Goal: Information Seeking & Learning: Learn about a topic

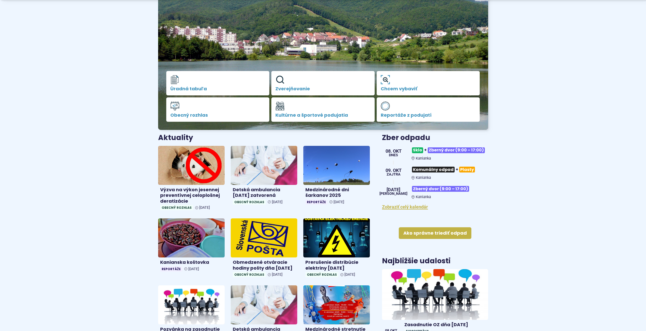
scroll to position [85, 0]
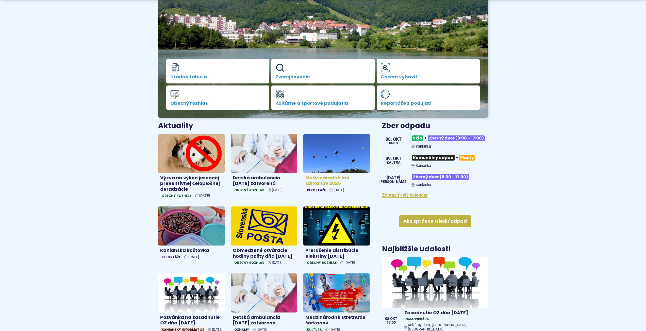
click at [337, 179] on h4 "Medzinárodné dni šarkanov 2025" at bounding box center [336, 180] width 62 height 11
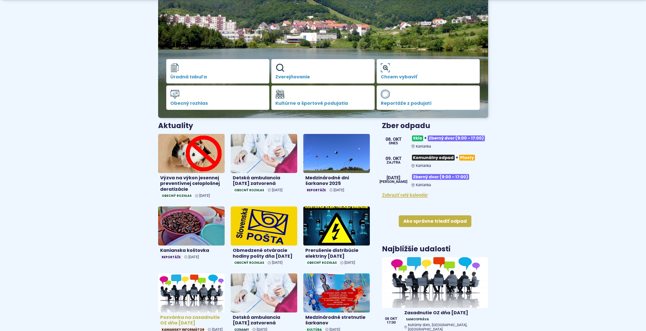
click at [185, 315] on h4 "Pozvánka na zasadnutie OZ dňa [DATE]" at bounding box center [191, 320] width 62 height 11
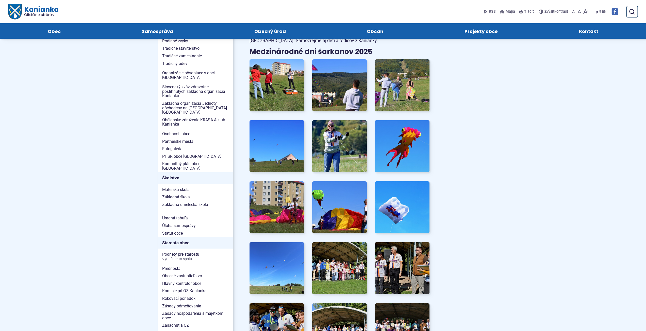
scroll to position [127, 0]
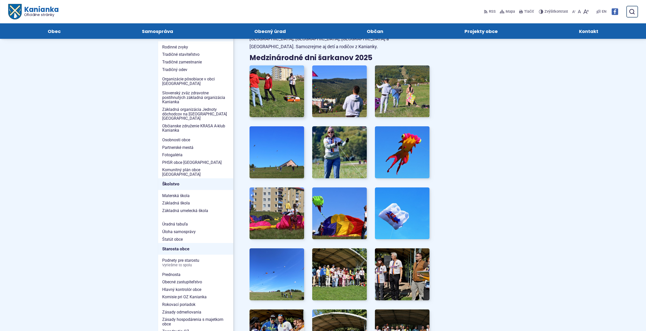
click at [280, 94] on img at bounding box center [277, 91] width 60 height 57
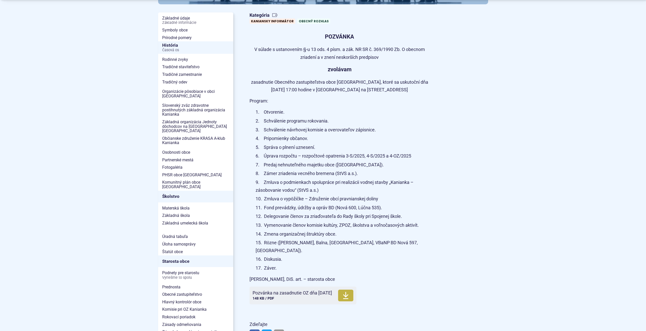
scroll to position [127, 0]
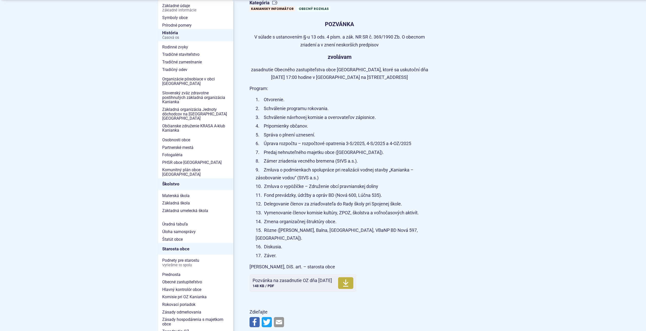
click at [326, 178] on li "Zmluva o podmienkach spolupráce pri realizácii vodnej stavby „Kanianka – zásobo…" at bounding box center [343, 173] width 174 height 15
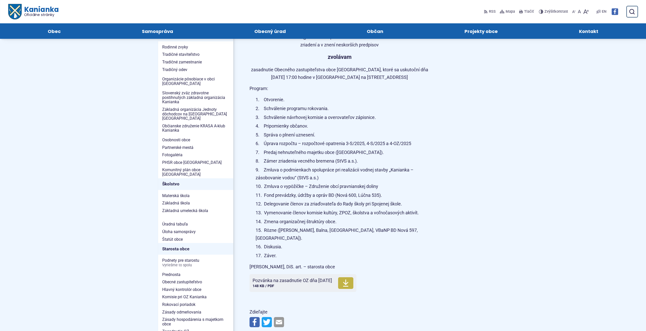
scroll to position [85, 0]
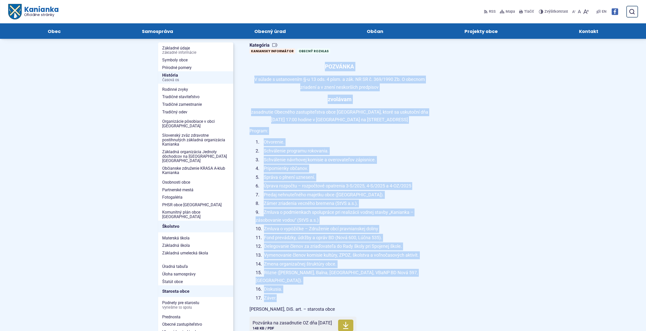
drag, startPoint x: 321, startPoint y: 65, endPoint x: 393, endPoint y: 292, distance: 237.3
click at [393, 292] on article "Kategória Kaniansky informátor Obecný rozhlas POZVÁNKA V súlade s ustanovením §…" at bounding box center [368, 206] width 255 height 332
copy article "POZVÁNKA V súlade s ustanovením §-u 13 ods. 4 písm. a zák. NR SR č. 369/1990 Zb…"
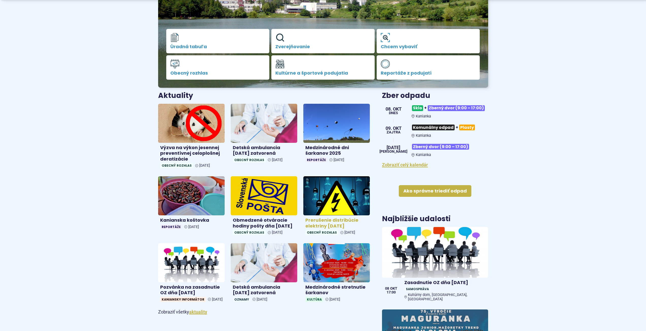
scroll to position [127, 0]
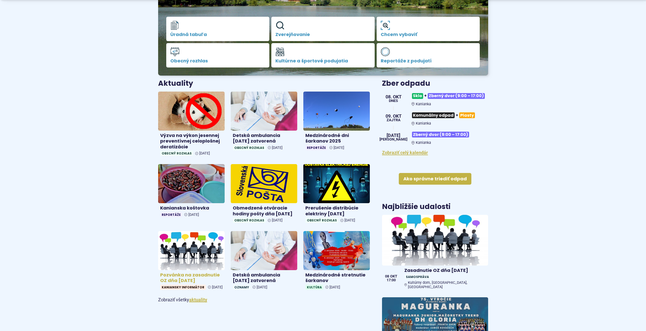
click at [174, 284] on h4 "Pozvánka na zasadnutie OZ dňa 8.10.2025" at bounding box center [191, 277] width 62 height 11
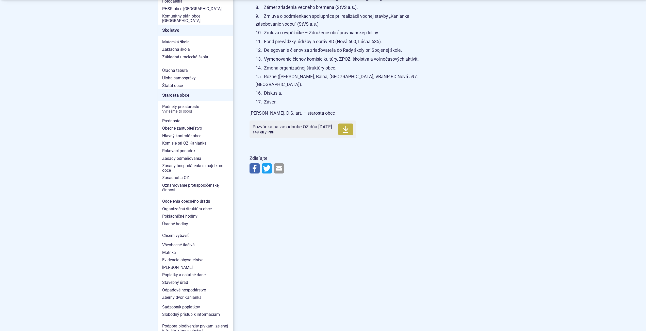
scroll to position [296, 0]
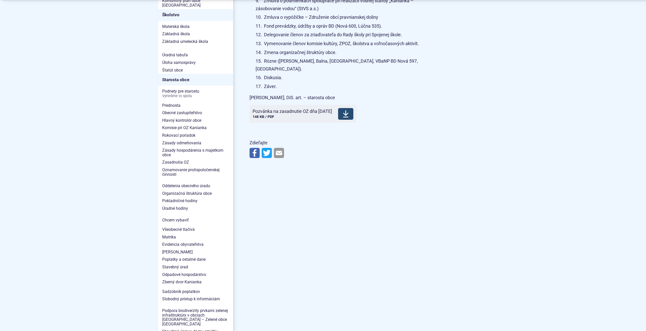
click at [349, 110] on icon at bounding box center [346, 114] width 6 height 8
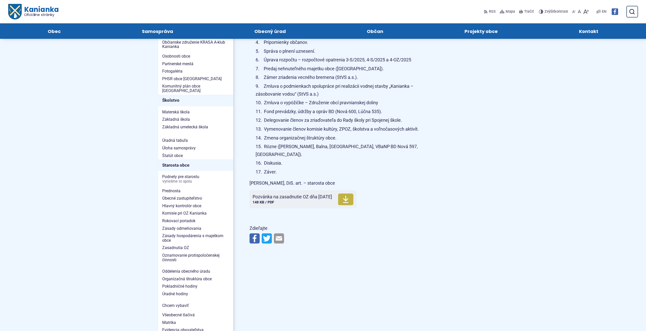
scroll to position [127, 0]
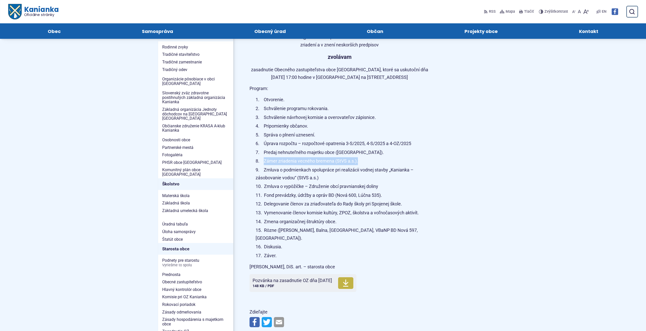
drag, startPoint x: 261, startPoint y: 161, endPoint x: 375, endPoint y: 161, distance: 113.5
click at [375, 161] on li "Zámer zriadenia vecného bremena (StVS a.s.)." at bounding box center [343, 161] width 174 height 8
